Goal: Contribute content

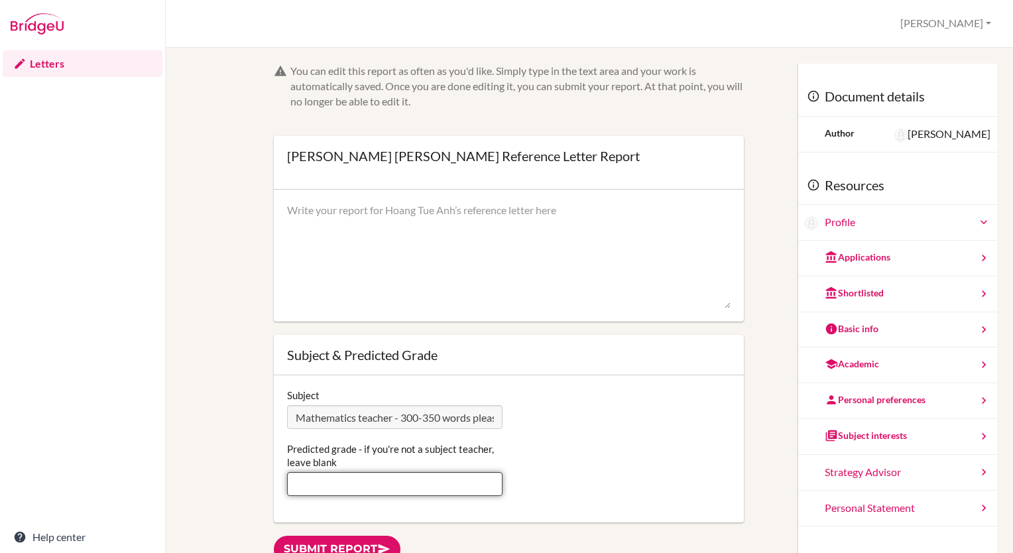
click at [342, 479] on input "Predicted grade - if you're not a subject teacher, leave blank" at bounding box center [394, 484] width 215 height 24
type input "7"
click at [408, 238] on textarea at bounding box center [509, 256] width 444 height 106
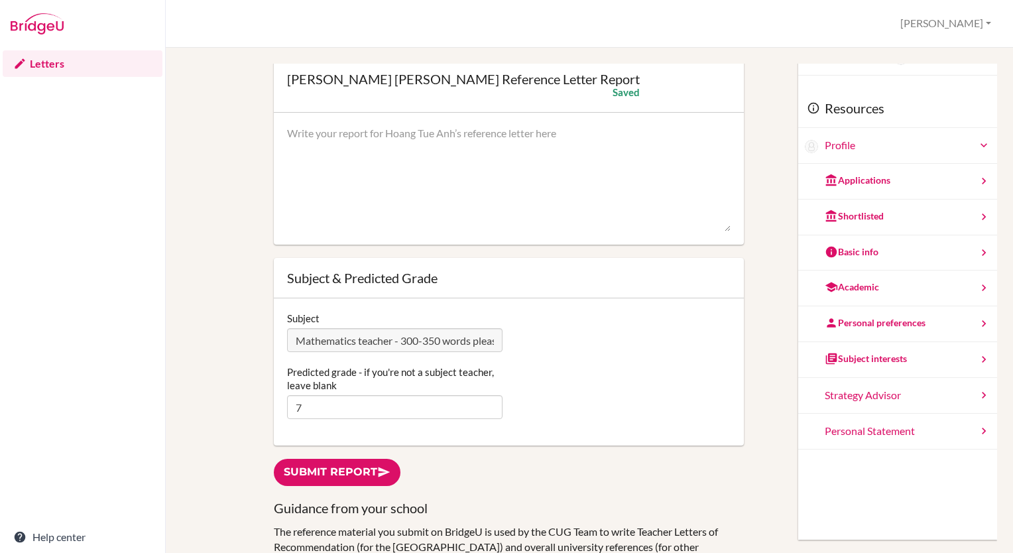
click at [411, 143] on textarea at bounding box center [509, 179] width 444 height 106
paste textarea "Tue Anh demonstrates not only exceptional academic ability in Mathematics but a…"
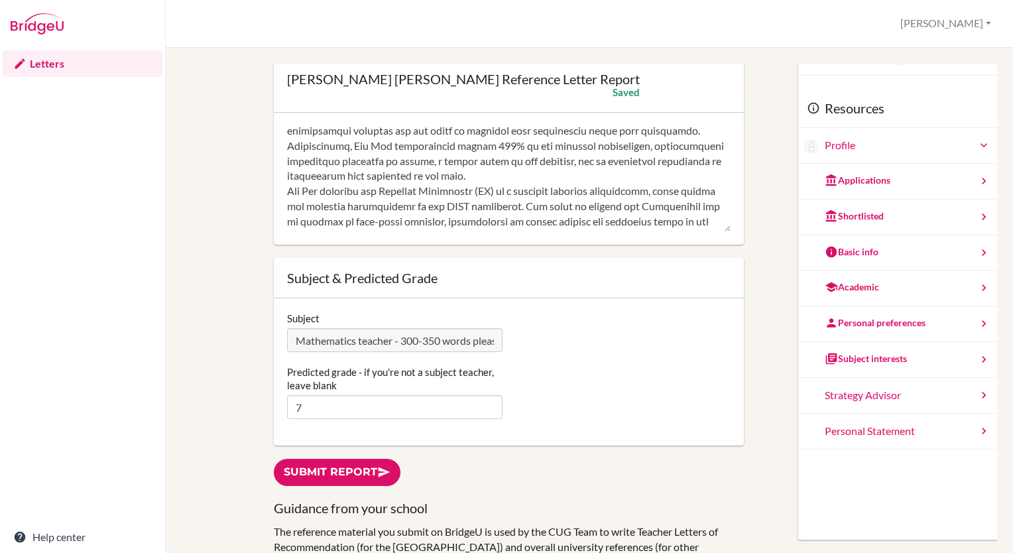
scroll to position [66, 0]
click at [636, 176] on textarea at bounding box center [509, 179] width 444 height 106
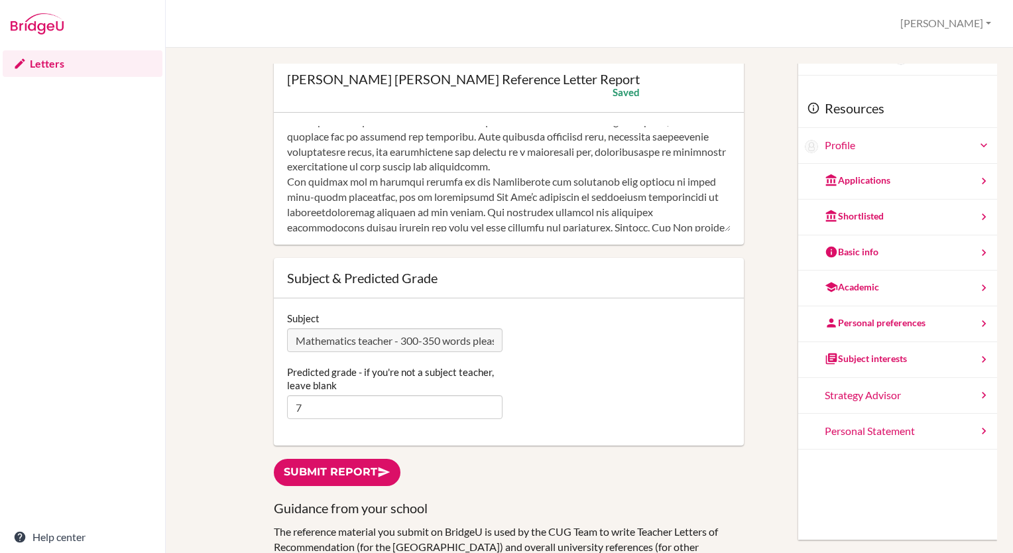
scroll to position [271, 0]
click at [648, 169] on textarea at bounding box center [509, 179] width 444 height 106
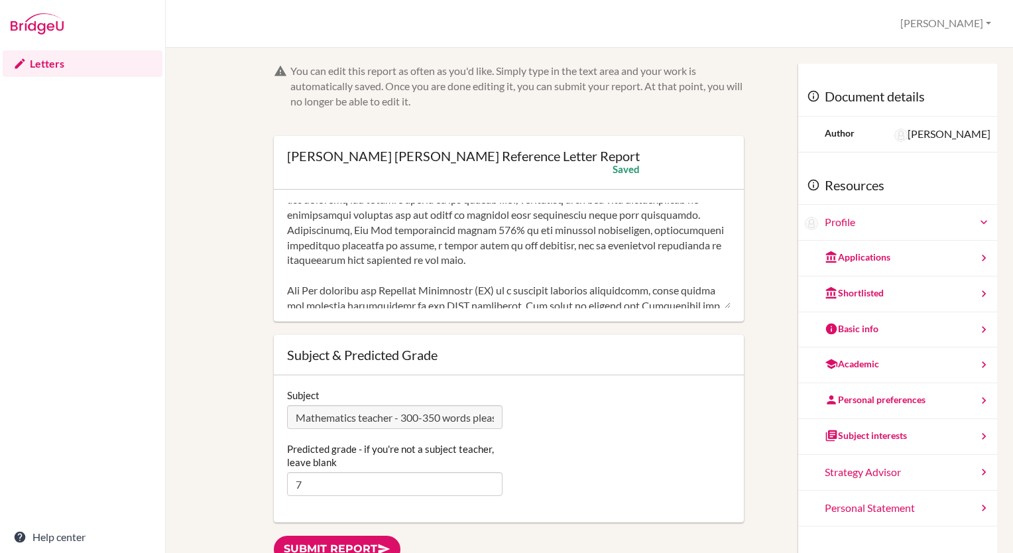
scroll to position [62, 0]
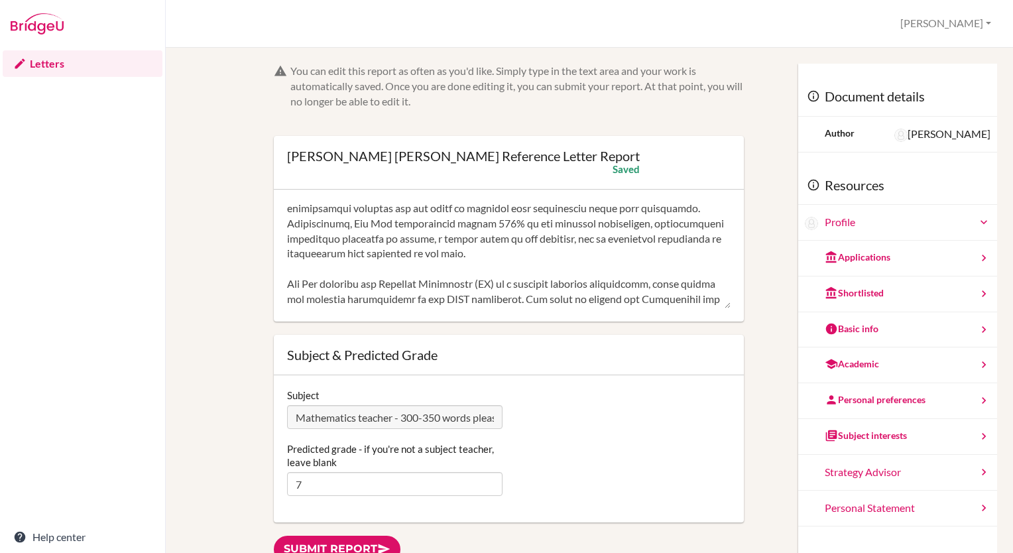
click at [389, 269] on textarea at bounding box center [509, 256] width 444 height 106
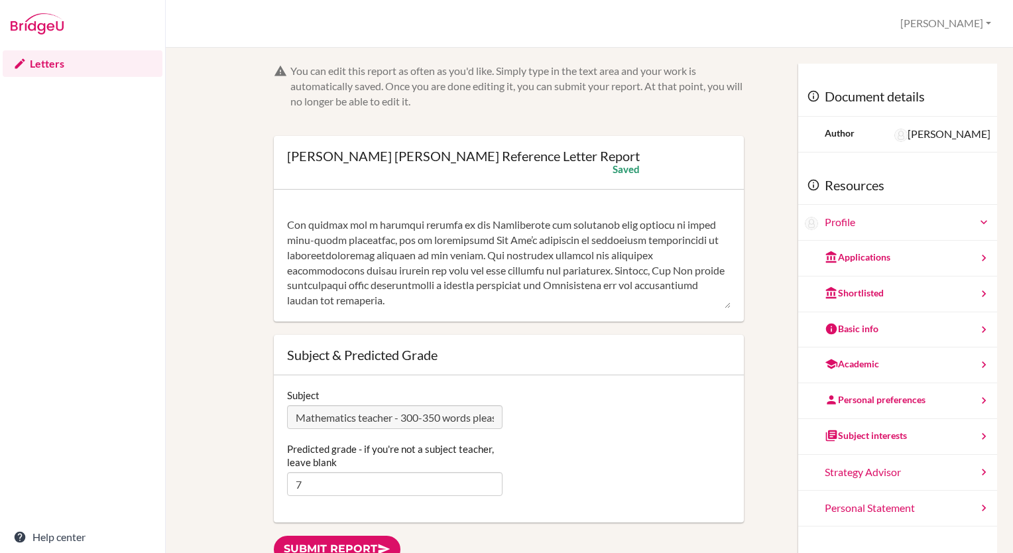
scroll to position [337, 0]
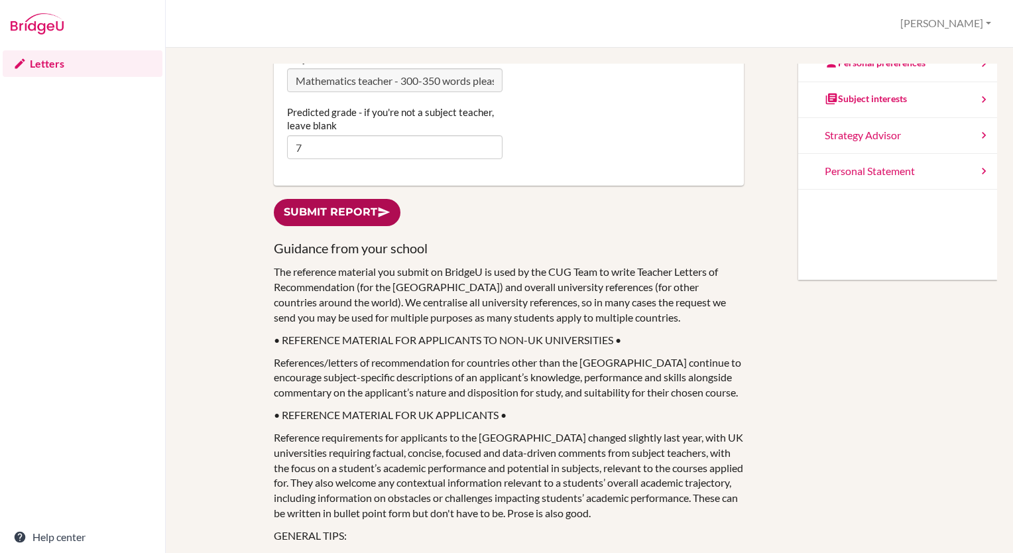
type textarea "Tue Anh demonstrates not only exceptional academic ability in Mathematics but a…"
click at [339, 216] on link "Submit report" at bounding box center [337, 212] width 127 height 27
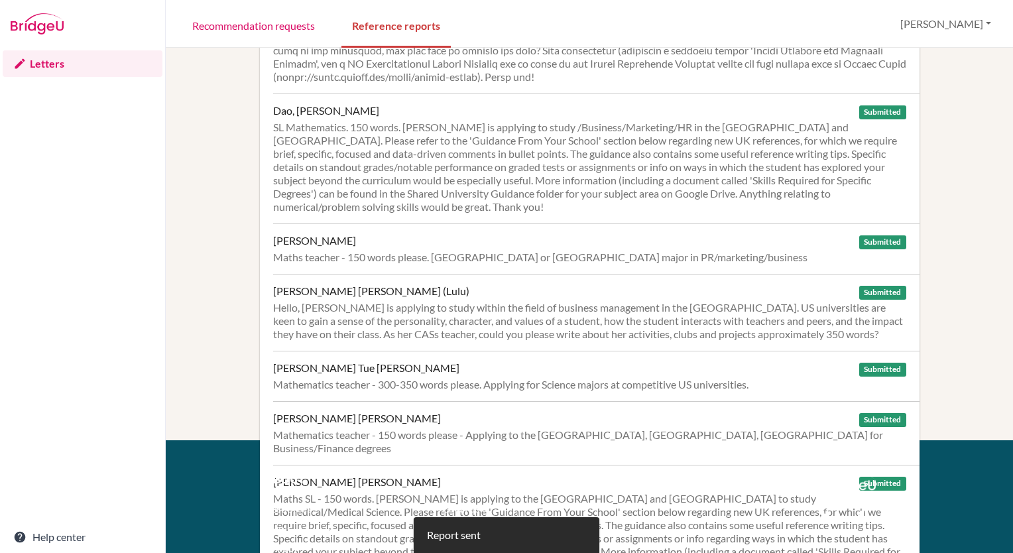
scroll to position [320, 0]
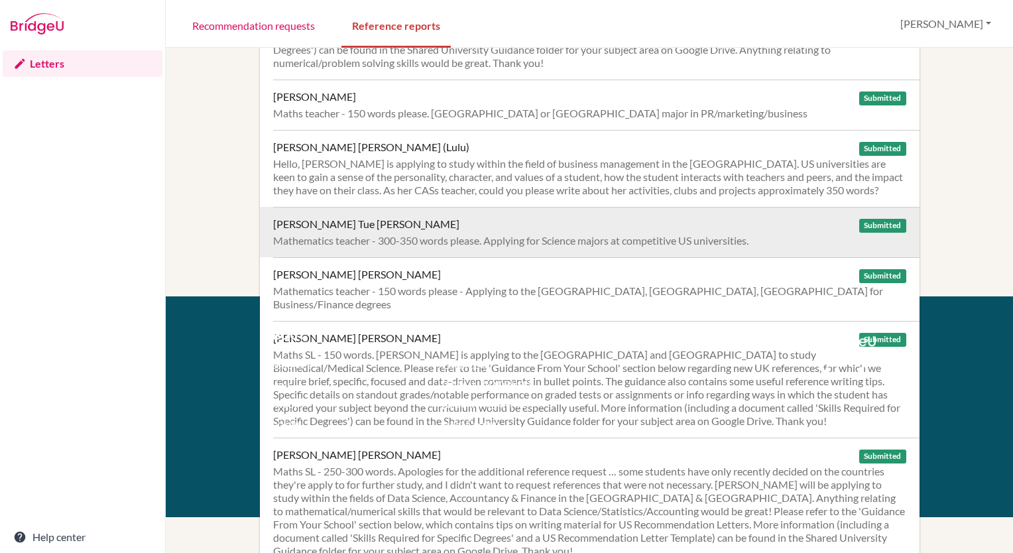
click at [448, 247] on div "[PERSON_NAME] Tue [PERSON_NAME] Submitted Mathematics teacher - 300-350 words p…" at bounding box center [596, 232] width 646 height 50
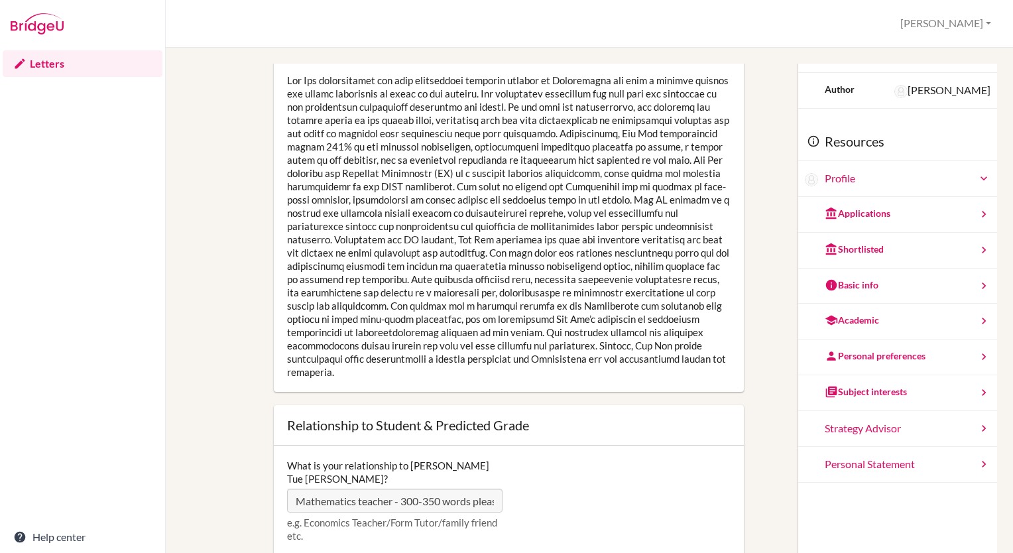
scroll to position [44, 0]
